Goal: Check status: Check status

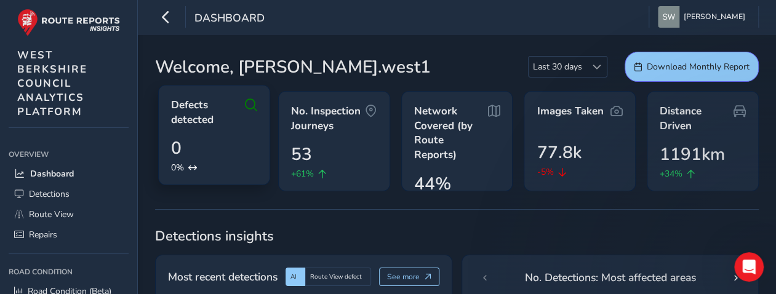
scroll to position [62, 0]
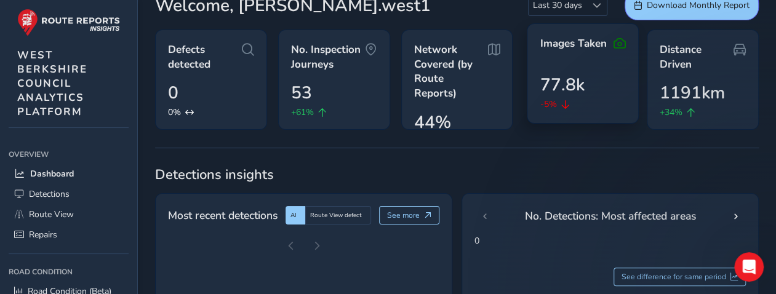
click at [559, 55] on div "Images Taken 77.8k -5%" at bounding box center [582, 73] width 112 height 100
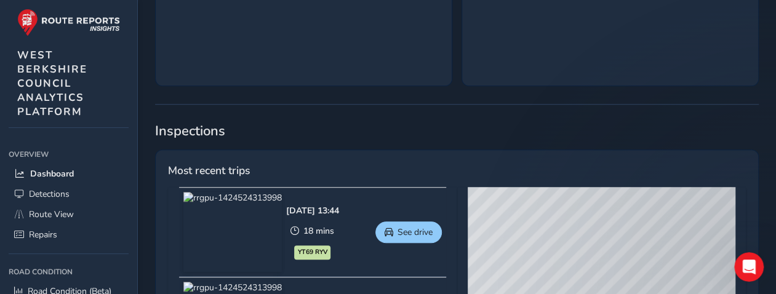
scroll to position [554, 0]
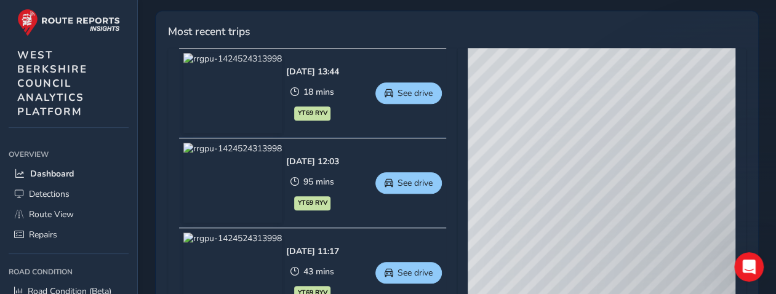
drag, startPoint x: 565, startPoint y: 164, endPoint x: 679, endPoint y: 200, distance: 119.8
click at [679, 200] on div "© Mapbox © OpenStreetMap Improve this map © Maxar" at bounding box center [601, 229] width 268 height 363
drag, startPoint x: 532, startPoint y: 146, endPoint x: 575, endPoint y: 164, distance: 46.4
click at [575, 164] on div "© Mapbox © OpenStreetMap Improve this map © Maxar" at bounding box center [601, 229] width 268 height 363
drag, startPoint x: 533, startPoint y: 165, endPoint x: 672, endPoint y: 200, distance: 143.4
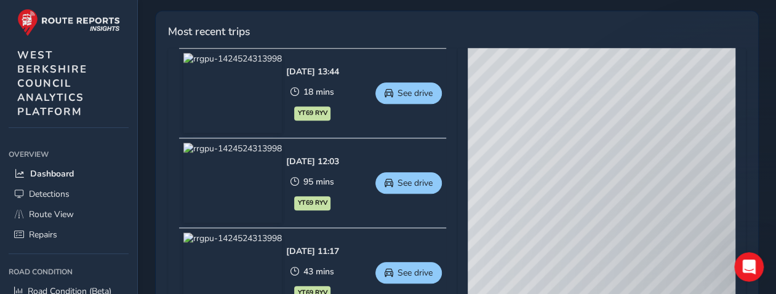
click at [672, 200] on div "© Mapbox © OpenStreetMap Improve this map © Maxar" at bounding box center [601, 229] width 268 height 363
drag, startPoint x: 536, startPoint y: 119, endPoint x: 667, endPoint y: 154, distance: 136.2
click at [667, 154] on div "© Mapbox © OpenStreetMap Improve this map © Maxar" at bounding box center [601, 229] width 268 height 363
drag, startPoint x: 656, startPoint y: 179, endPoint x: 515, endPoint y: 82, distance: 171.1
click at [515, 82] on div "© Mapbox © OpenStreetMap Improve this map © Maxar" at bounding box center [601, 229] width 268 height 363
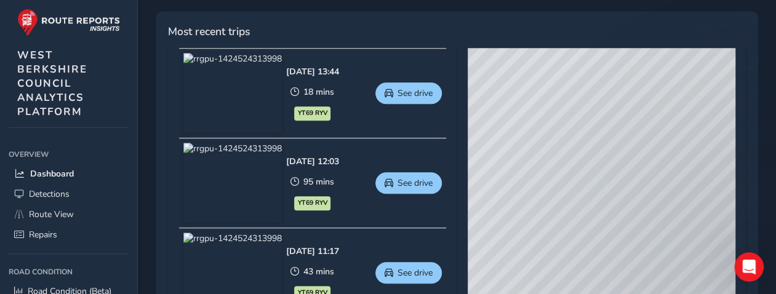
click at [248, 61] on img at bounding box center [232, 93] width 98 height 80
click at [250, 56] on img at bounding box center [232, 93] width 98 height 80
click at [408, 90] on span "See drive" at bounding box center [414, 93] width 35 height 12
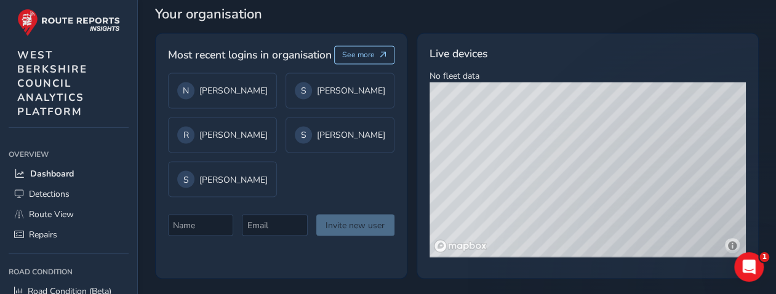
scroll to position [1014, 0]
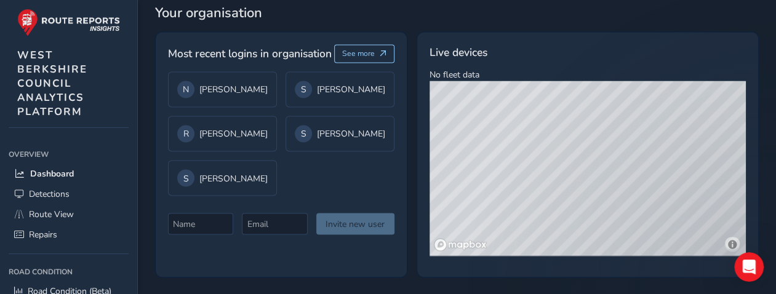
drag, startPoint x: 507, startPoint y: 137, endPoint x: 685, endPoint y: 141, distance: 178.4
click at [685, 141] on div "© Mapbox © OpenStreetMap Improve this map © Maxar" at bounding box center [587, 168] width 316 height 175
drag, startPoint x: 469, startPoint y: 132, endPoint x: 568, endPoint y: 169, distance: 105.9
click at [572, 172] on div "© Mapbox © OpenStreetMap Improve this map © Maxar" at bounding box center [587, 168] width 316 height 175
drag, startPoint x: 497, startPoint y: 135, endPoint x: 635, endPoint y: 197, distance: 151.4
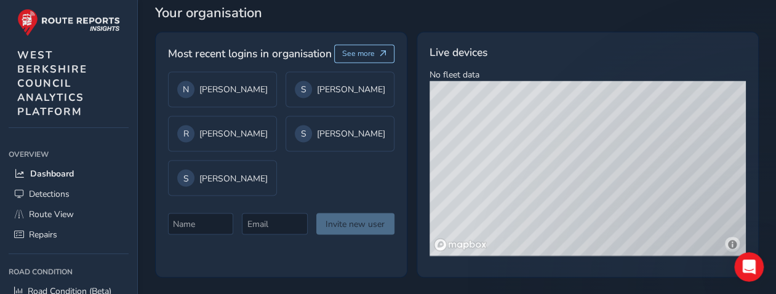
click at [637, 199] on div "© Mapbox © OpenStreetMap Improve this map © Maxar" at bounding box center [587, 168] width 316 height 175
drag, startPoint x: 454, startPoint y: 113, endPoint x: 587, endPoint y: 223, distance: 172.5
click at [587, 223] on div "© Mapbox © OpenStreetMap Improve this map © Maxar" at bounding box center [587, 168] width 316 height 175
drag, startPoint x: 466, startPoint y: 154, endPoint x: 593, endPoint y: 193, distance: 132.3
click at [593, 193] on div "© Mapbox © OpenStreetMap Improve this map © Maxar" at bounding box center [587, 168] width 316 height 175
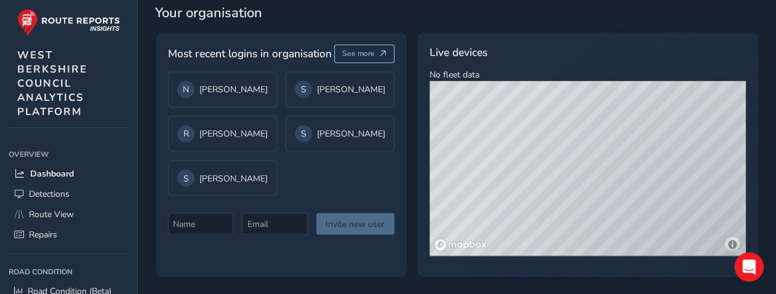
drag, startPoint x: 547, startPoint y: 210, endPoint x: 613, endPoint y: 179, distance: 72.6
click at [613, 179] on div "© Mapbox © OpenStreetMap Improve this map © Maxar" at bounding box center [587, 168] width 316 height 175
click at [246, 183] on div "S Sam Ogden" at bounding box center [222, 177] width 90 height 17
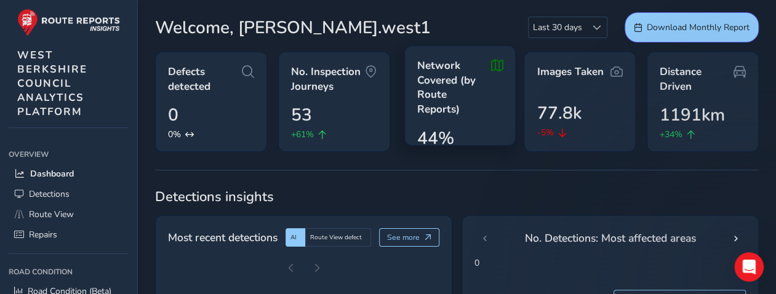
scroll to position [0, 0]
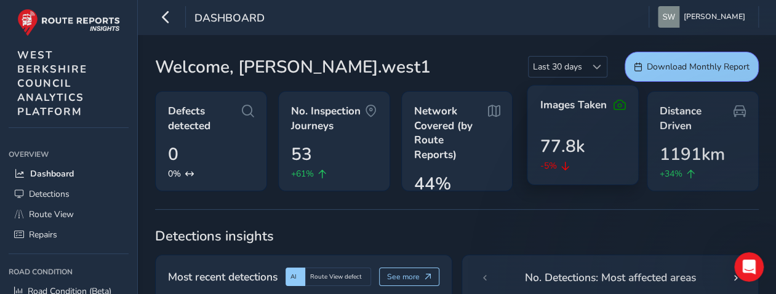
click at [558, 135] on span "77.8k" at bounding box center [561, 146] width 44 height 26
click at [619, 103] on icon at bounding box center [619, 105] width 12 height 15
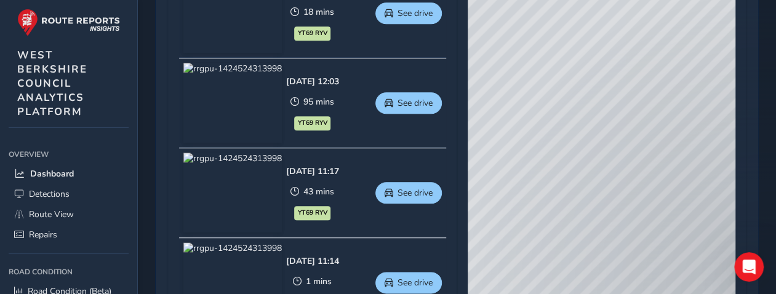
scroll to position [677, 0]
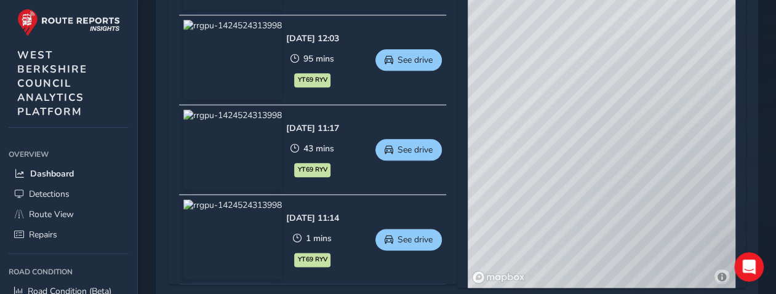
drag, startPoint x: 551, startPoint y: 136, endPoint x: 618, endPoint y: 218, distance: 105.9
click at [618, 218] on div "© Mapbox © OpenStreetMap Improve this map © Maxar" at bounding box center [601, 106] width 268 height 363
drag, startPoint x: 551, startPoint y: 142, endPoint x: 660, endPoint y: 211, distance: 128.8
click at [660, 211] on div "© Mapbox © OpenStreetMap Improve this map © Maxar" at bounding box center [601, 106] width 268 height 363
drag, startPoint x: 525, startPoint y: 163, endPoint x: 705, endPoint y: 194, distance: 182.3
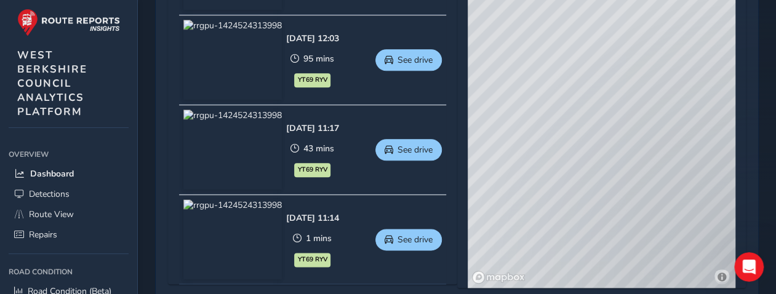
click at [705, 194] on div "© Mapbox © OpenStreetMap Improve this map © Maxar" at bounding box center [601, 106] width 268 height 363
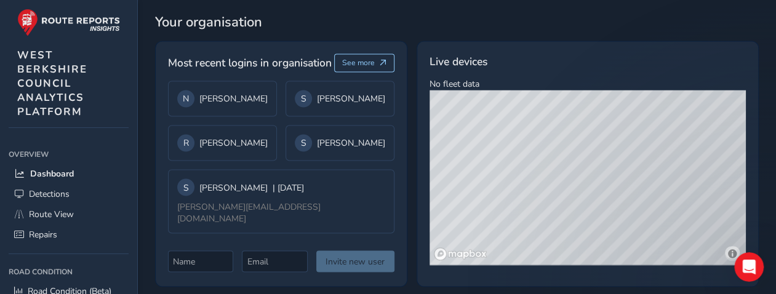
scroll to position [1023, 0]
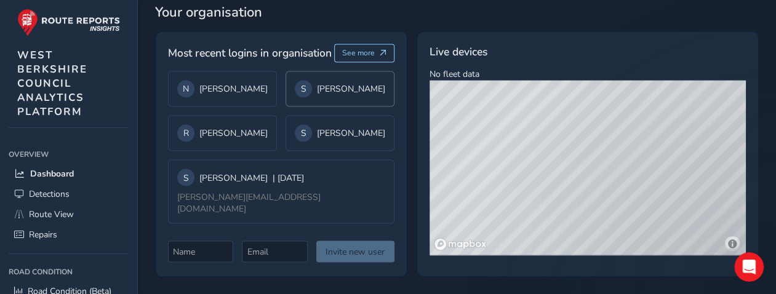
click at [344, 87] on div "S Steve West" at bounding box center [340, 88] width 90 height 17
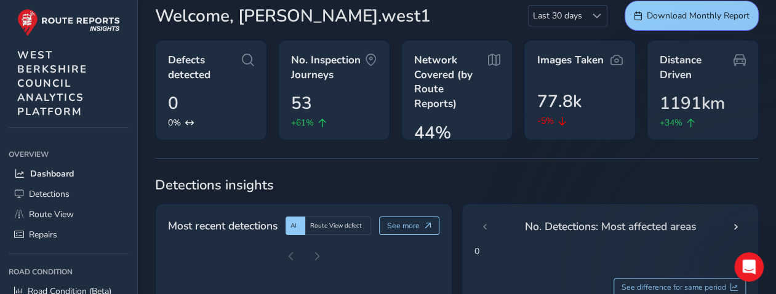
scroll to position [0, 0]
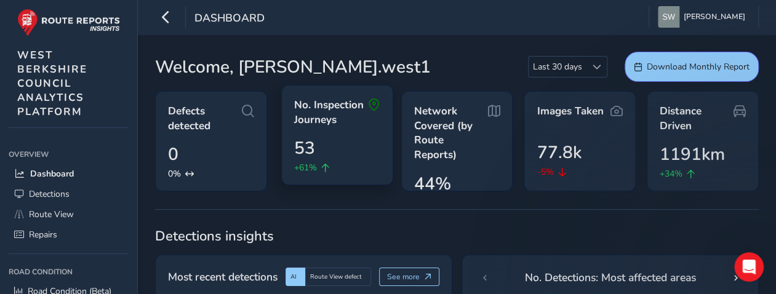
click at [340, 115] on span "No. Inspection Journeys" at bounding box center [331, 112] width 74 height 29
click at [324, 127] on div "No. Inspection Journeys 53 +61%" at bounding box center [337, 135] width 112 height 100
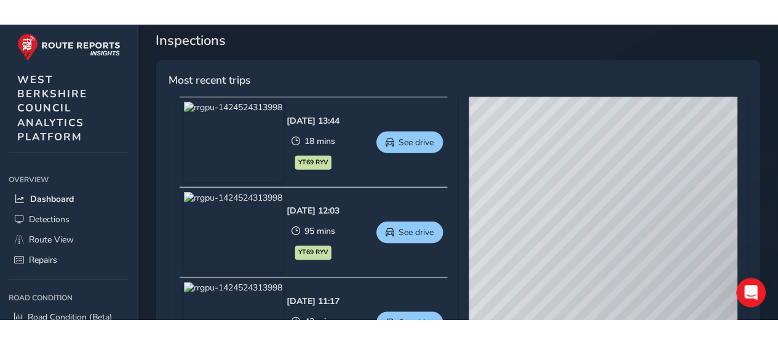
scroll to position [369, 0]
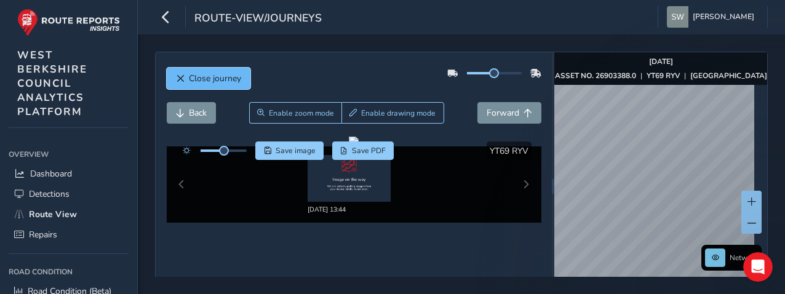
click at [182, 74] on span "Close journey" at bounding box center [180, 78] width 9 height 9
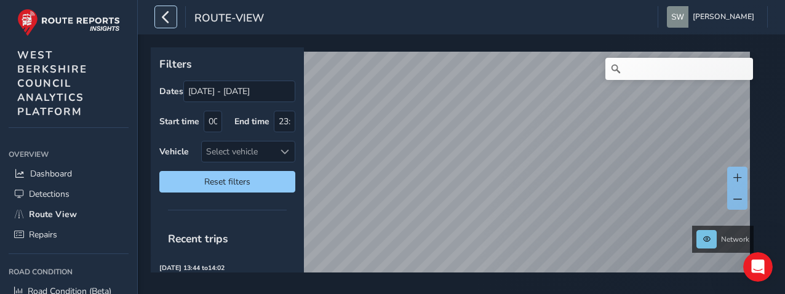
click at [166, 18] on icon "button" at bounding box center [165, 17] width 13 height 22
